Goal: Task Accomplishment & Management: Complete application form

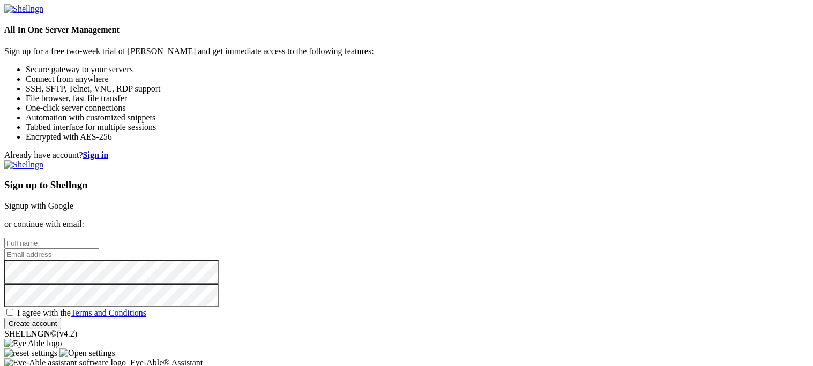
click at [99, 238] on input "text" at bounding box center [51, 243] width 95 height 11
type input "Cam [PERSON_NAME]"
click at [99, 249] on input "email" at bounding box center [51, 254] width 95 height 11
type input "[EMAIL_ADDRESS][DOMAIN_NAME]"
click at [146, 309] on span "I agree with the Terms and Conditions" at bounding box center [81, 313] width 129 height 9
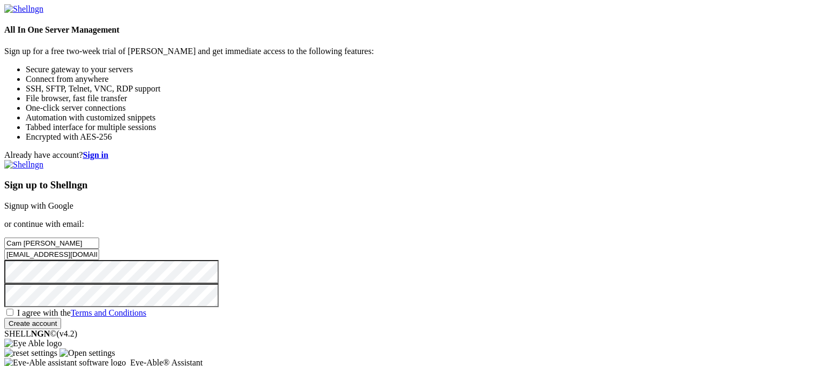
click at [13, 309] on input "I agree with the Terms and Conditions" at bounding box center [9, 312] width 7 height 7
checkbox input "true"
click at [61, 318] on input "Create account" at bounding box center [32, 323] width 57 height 11
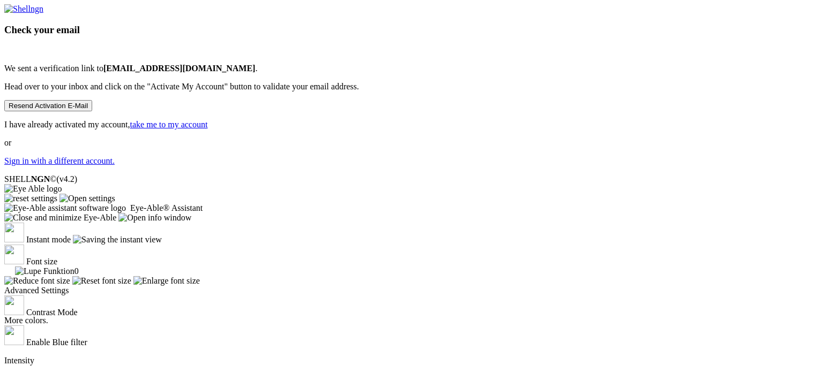
click at [208, 129] on link "take me to my account" at bounding box center [169, 124] width 78 height 9
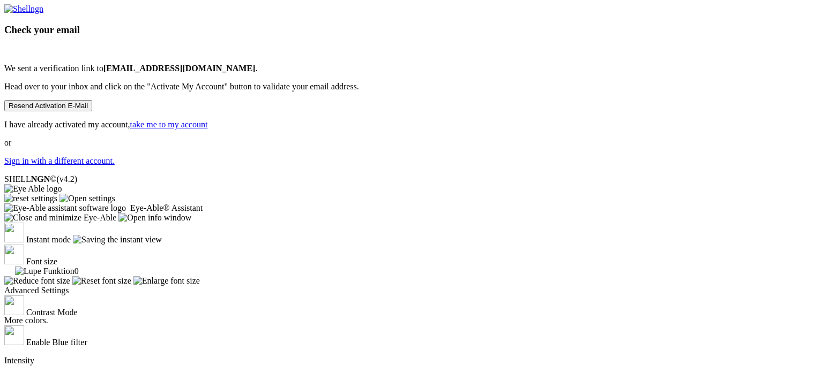
click at [208, 129] on link "take me to my account" at bounding box center [169, 124] width 78 height 9
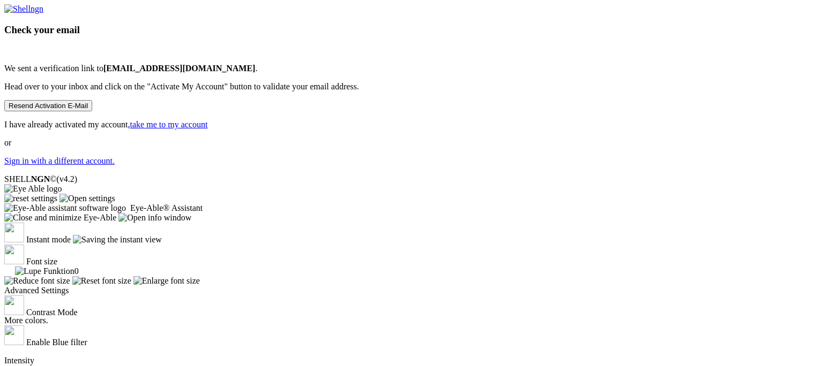
click at [208, 129] on link "take me to my account" at bounding box center [169, 124] width 78 height 9
